Goal: Information Seeking & Learning: Learn about a topic

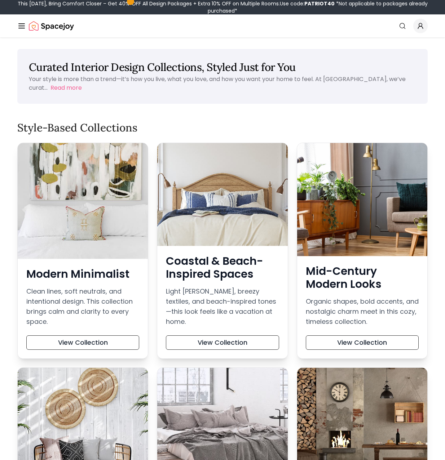
click at [361, 368] on div at bounding box center [362, 429] width 130 height 123
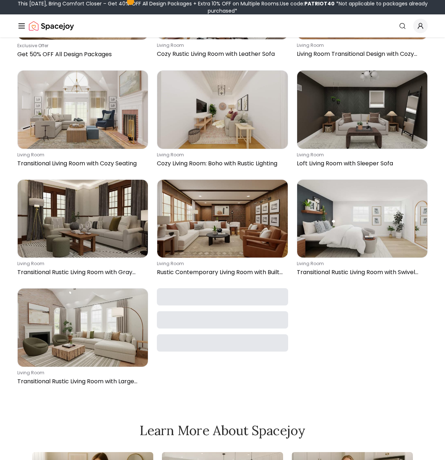
scroll to position [252, 0]
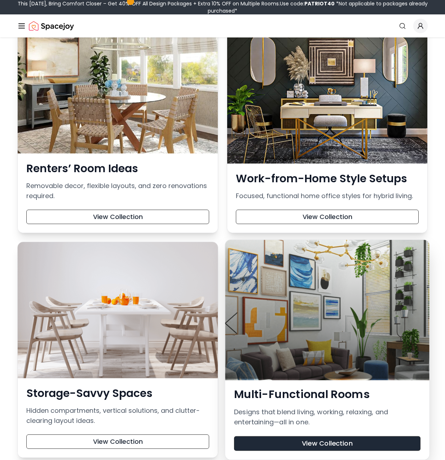
scroll to position [1009, 0]
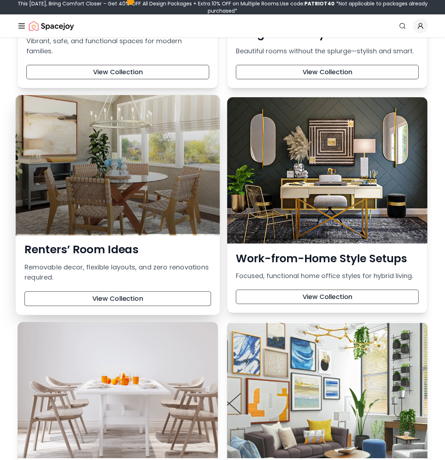
click at [92, 201] on div at bounding box center [117, 164] width 204 height 139
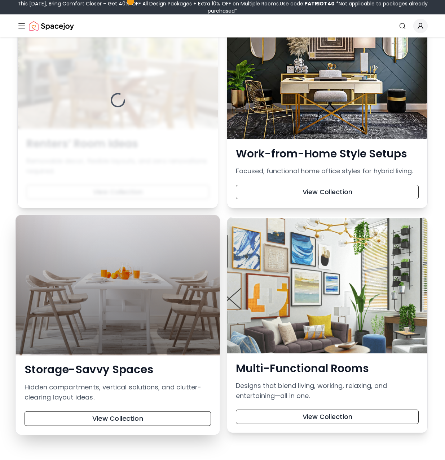
scroll to position [1117, 0]
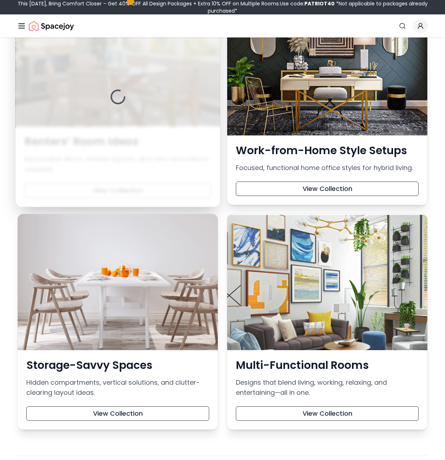
click at [84, 181] on div at bounding box center [117, 97] width 204 height 220
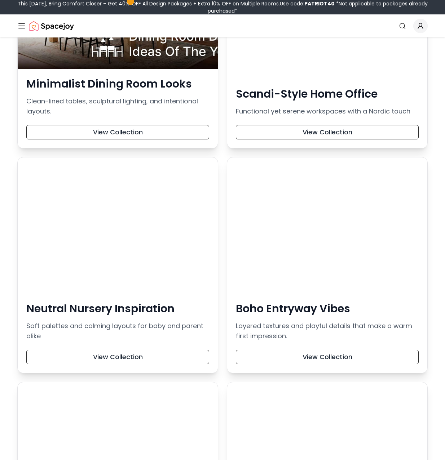
scroll to position [2198, 0]
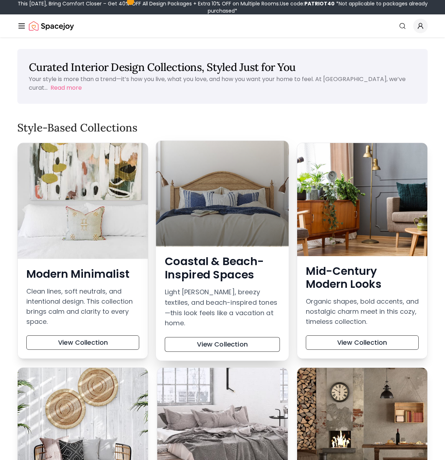
click at [238, 214] on div at bounding box center [222, 193] width 133 height 105
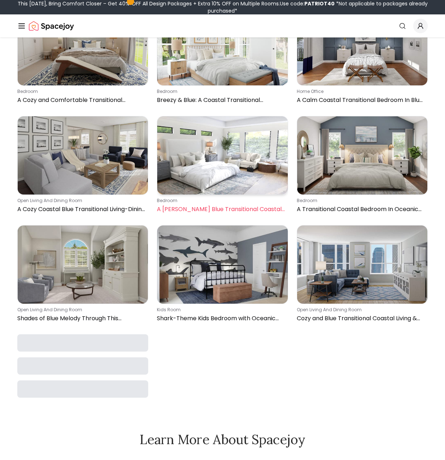
scroll to position [1189, 0]
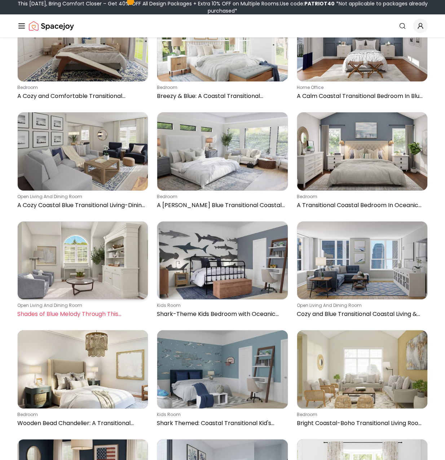
click at [79, 253] on img at bounding box center [83, 261] width 130 height 78
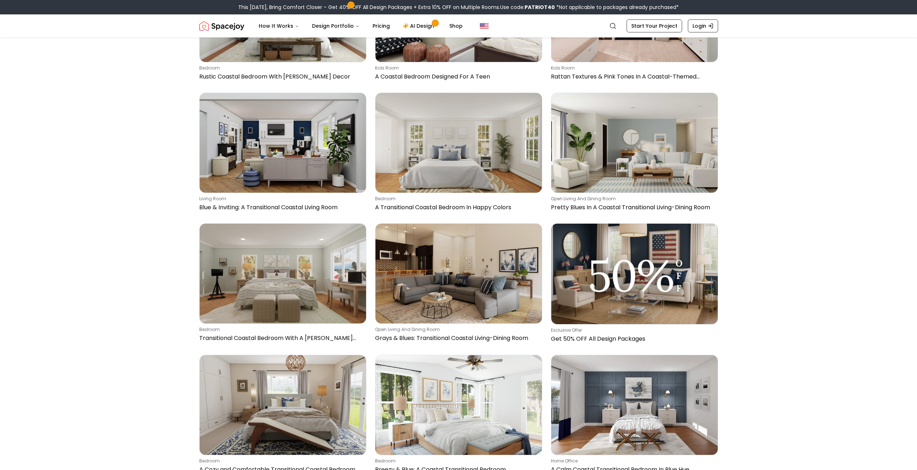
scroll to position [1047, 0]
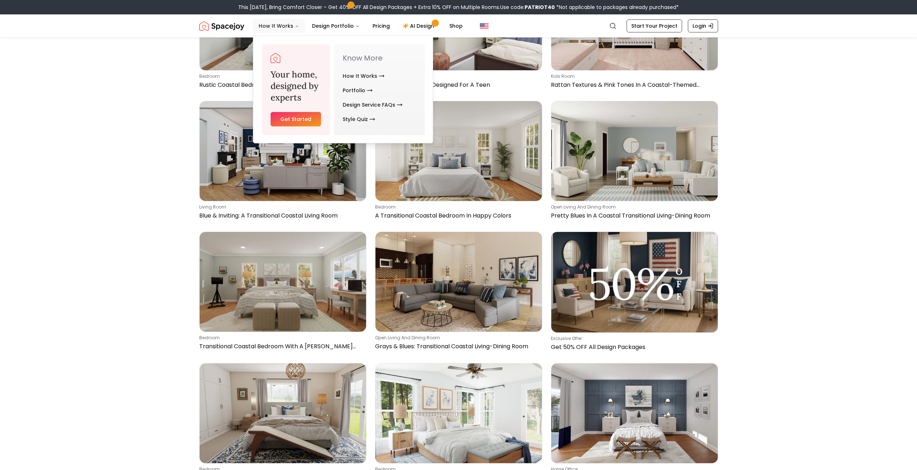
click at [275, 22] on button "How It Works" at bounding box center [279, 26] width 52 height 14
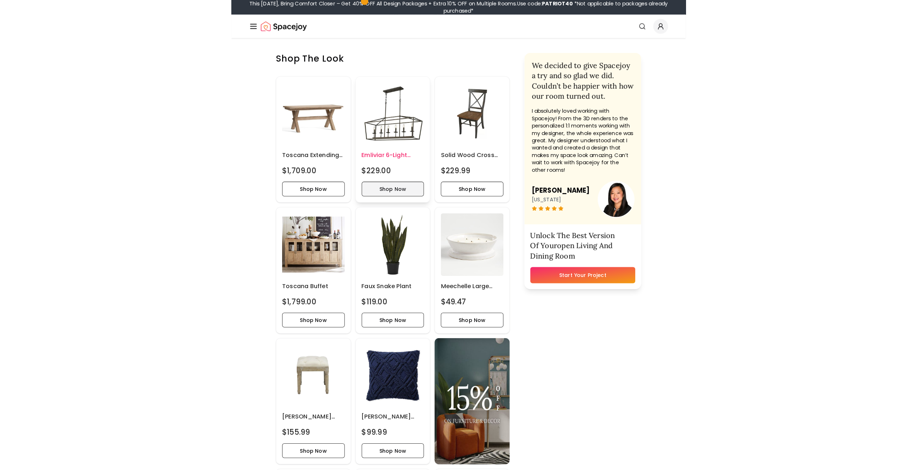
scroll to position [288, 0]
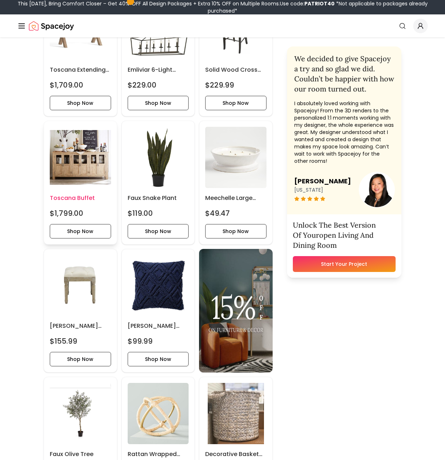
click at [76, 169] on img at bounding box center [80, 157] width 61 height 61
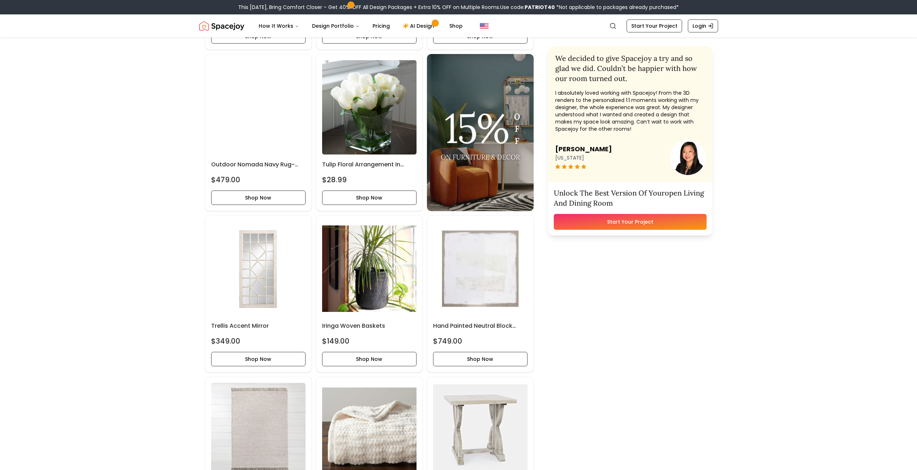
scroll to position [3134, 0]
